Goal: Check status: Check status

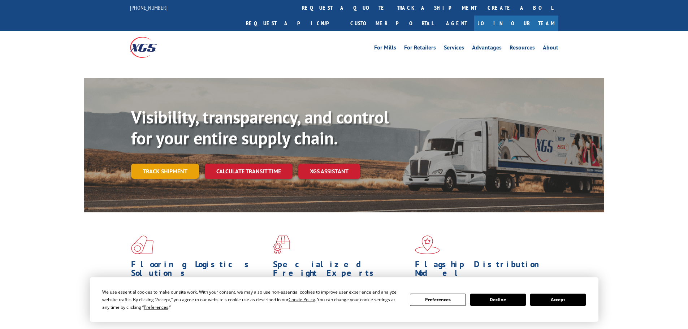
click at [156, 164] on link "Track shipment" at bounding box center [165, 171] width 68 height 15
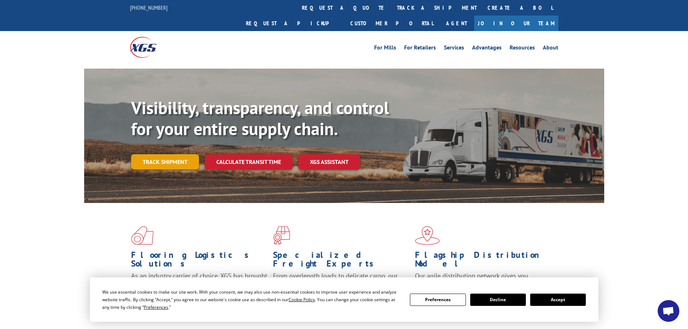
click at [163, 154] on link "Track shipment" at bounding box center [165, 161] width 68 height 15
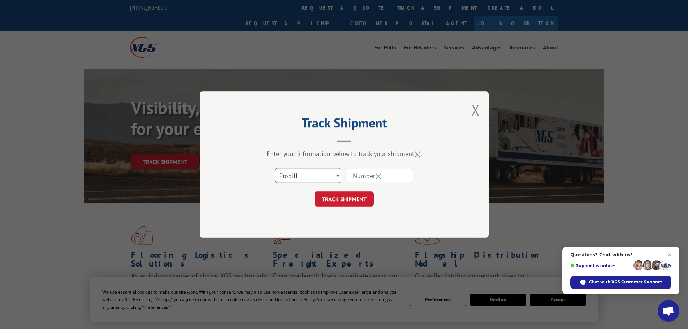
click at [321, 177] on select "Select category... Probill BOL PO" at bounding box center [308, 175] width 66 height 15
select select "po"
click at [275, 168] on select "Select category... Probill BOL PO" at bounding box center [308, 175] width 66 height 15
click at [363, 178] on input at bounding box center [380, 175] width 66 height 15
paste input "61511248"
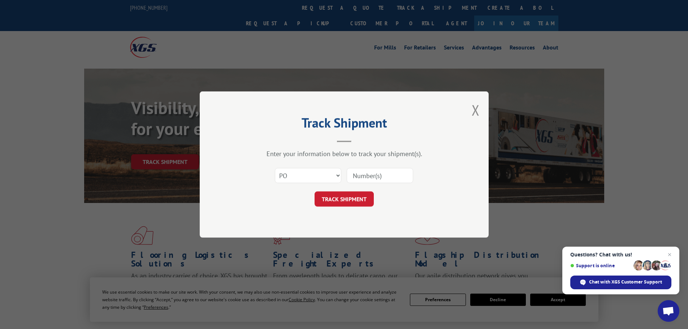
type input "61511248"
click button "TRACK SHIPMENT" at bounding box center [343, 198] width 59 height 15
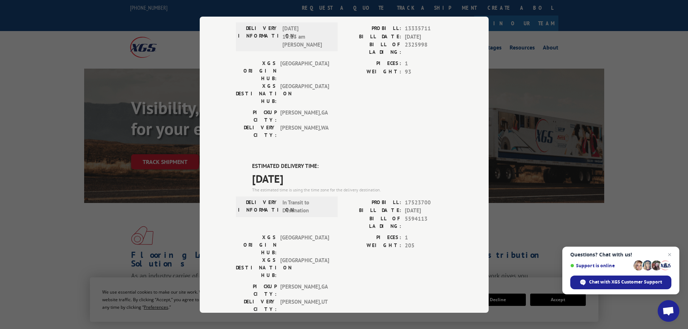
scroll to position [72, 0]
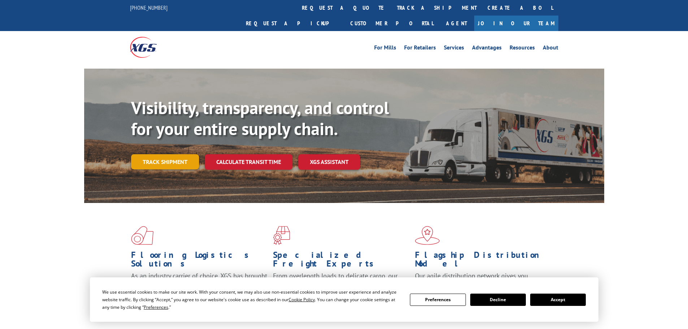
click at [157, 154] on link "Track shipment" at bounding box center [165, 161] width 68 height 15
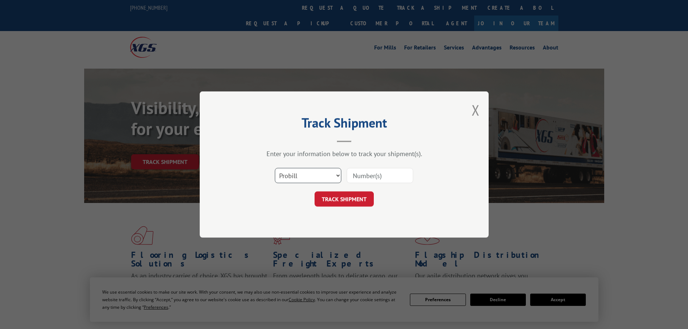
click at [315, 179] on select "Select category... Probill BOL PO" at bounding box center [308, 175] width 66 height 15
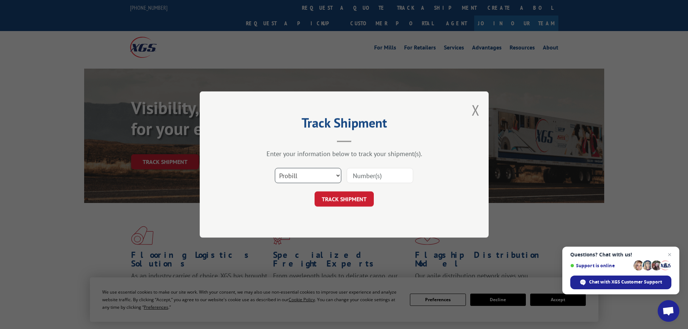
select select "po"
click at [275, 168] on select "Select category... Probill BOL PO" at bounding box center [308, 175] width 66 height 15
click at [373, 178] on input at bounding box center [380, 175] width 66 height 15
paste input "61511205"
type input "61511205"
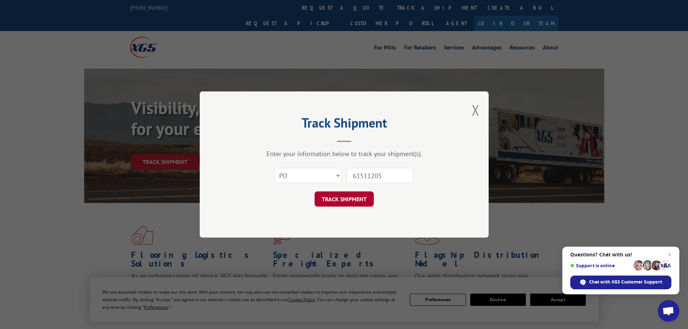
click at [346, 196] on button "TRACK SHIPMENT" at bounding box center [343, 198] width 59 height 15
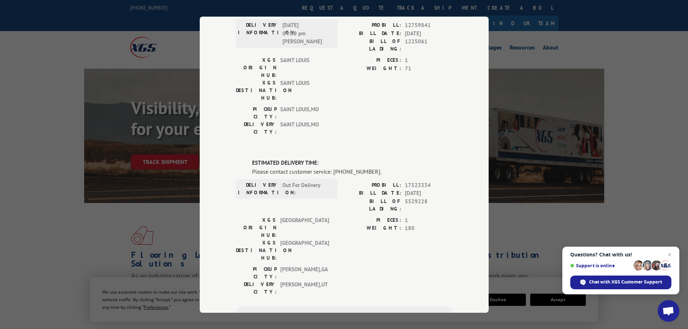
scroll to position [354, 0]
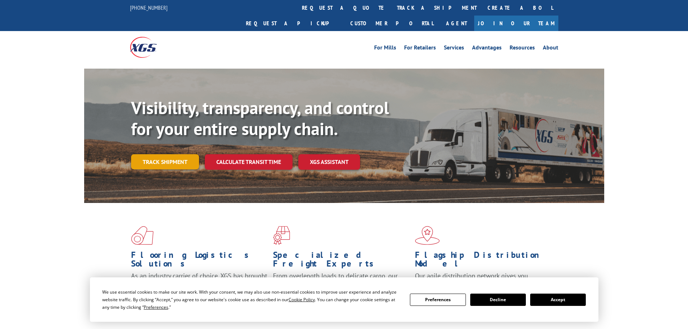
click at [165, 154] on link "Track shipment" at bounding box center [165, 161] width 68 height 15
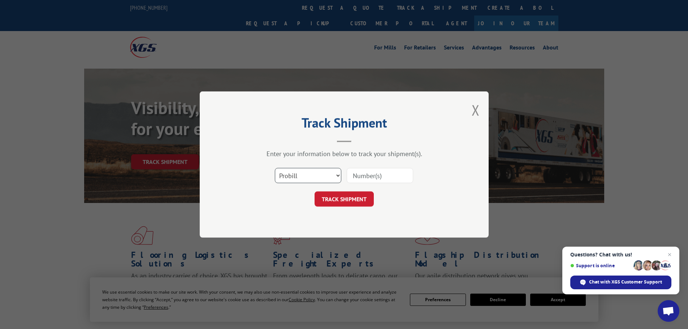
click at [321, 177] on select "Select category... Probill BOL PO" at bounding box center [308, 175] width 66 height 15
select select "po"
click at [275, 168] on select "Select category... Probill BOL PO" at bounding box center [308, 175] width 66 height 15
click at [357, 178] on input at bounding box center [380, 175] width 66 height 15
paste input "61511301"
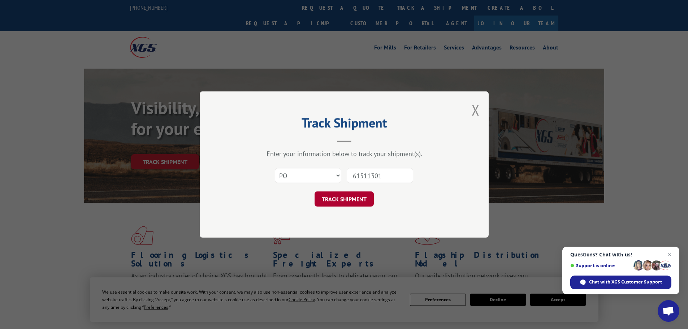
type input "61511301"
click at [362, 206] on button "TRACK SHIPMENT" at bounding box center [343, 198] width 59 height 15
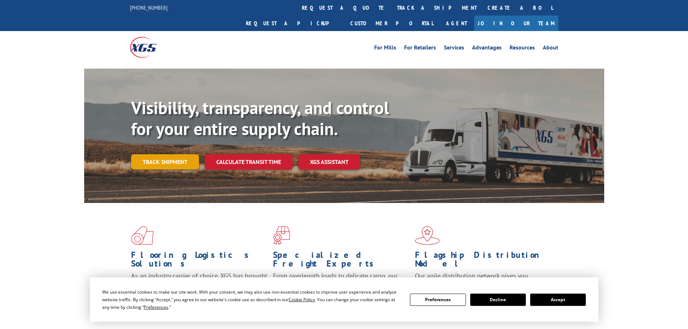
click at [175, 154] on link "Track shipment" at bounding box center [165, 161] width 68 height 15
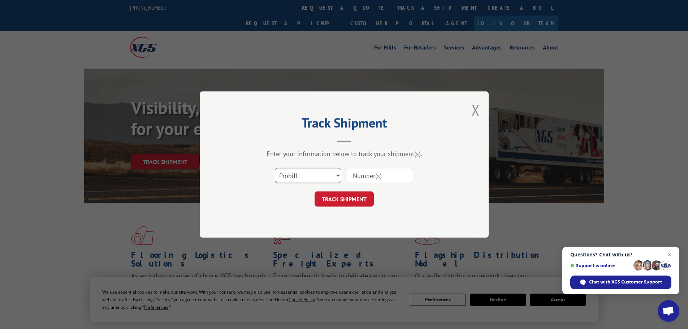
click at [318, 172] on select "Select category... Probill BOL PO" at bounding box center [308, 175] width 66 height 15
select select "po"
click at [275, 168] on select "Select category... Probill BOL PO" at bounding box center [308, 175] width 66 height 15
click at [369, 178] on input at bounding box center [380, 175] width 66 height 15
paste input "61511248"
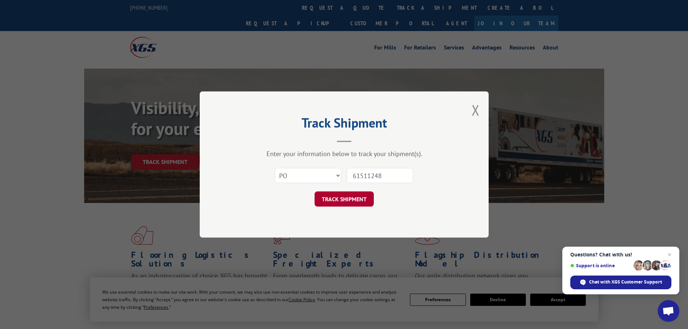
type input "61511248"
click at [349, 199] on button "TRACK SHIPMENT" at bounding box center [343, 198] width 59 height 15
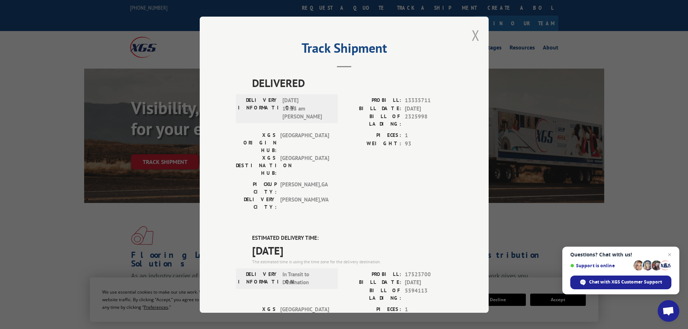
click at [471, 32] on button "Close modal" at bounding box center [475, 35] width 8 height 19
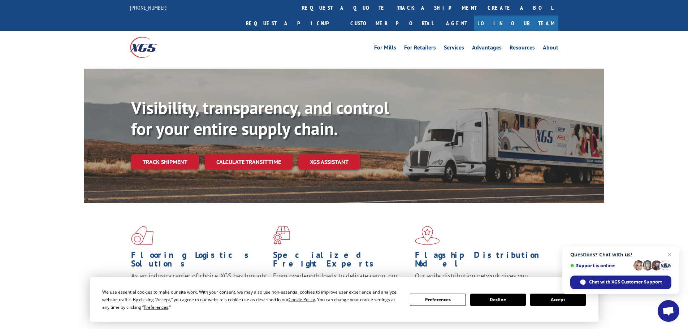
click at [160, 138] on div "Visibility, transparency, and control for your entire supply chain. Track shipm…" at bounding box center [367, 147] width 473 height 101
click at [169, 154] on link "Track shipment" at bounding box center [165, 161] width 68 height 15
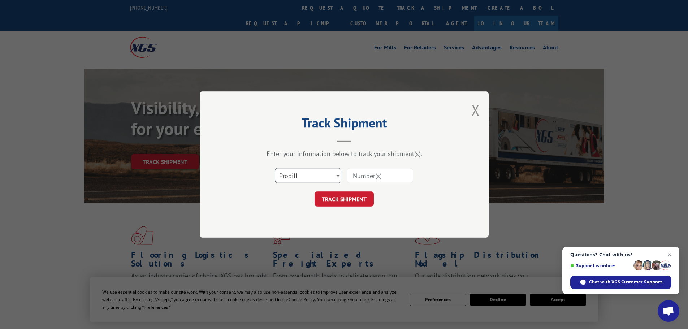
click at [317, 177] on select "Select category... Probill BOL PO" at bounding box center [308, 175] width 66 height 15
select select "po"
click at [275, 168] on select "Select category... Probill BOL PO" at bounding box center [308, 175] width 66 height 15
click at [373, 174] on input at bounding box center [380, 175] width 66 height 15
paste input "61511301"
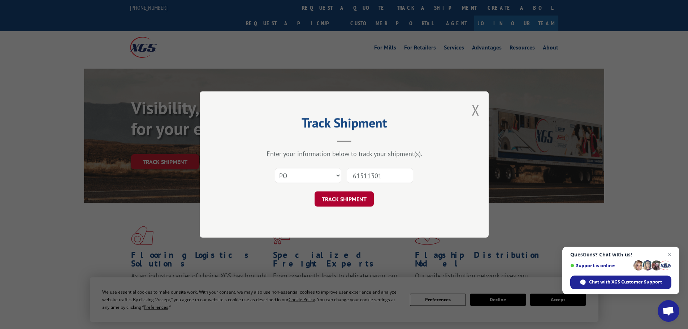
type input "61511301"
click at [350, 196] on button "TRACK SHIPMENT" at bounding box center [343, 198] width 59 height 15
